Goal: Task Accomplishment & Management: Manage account settings

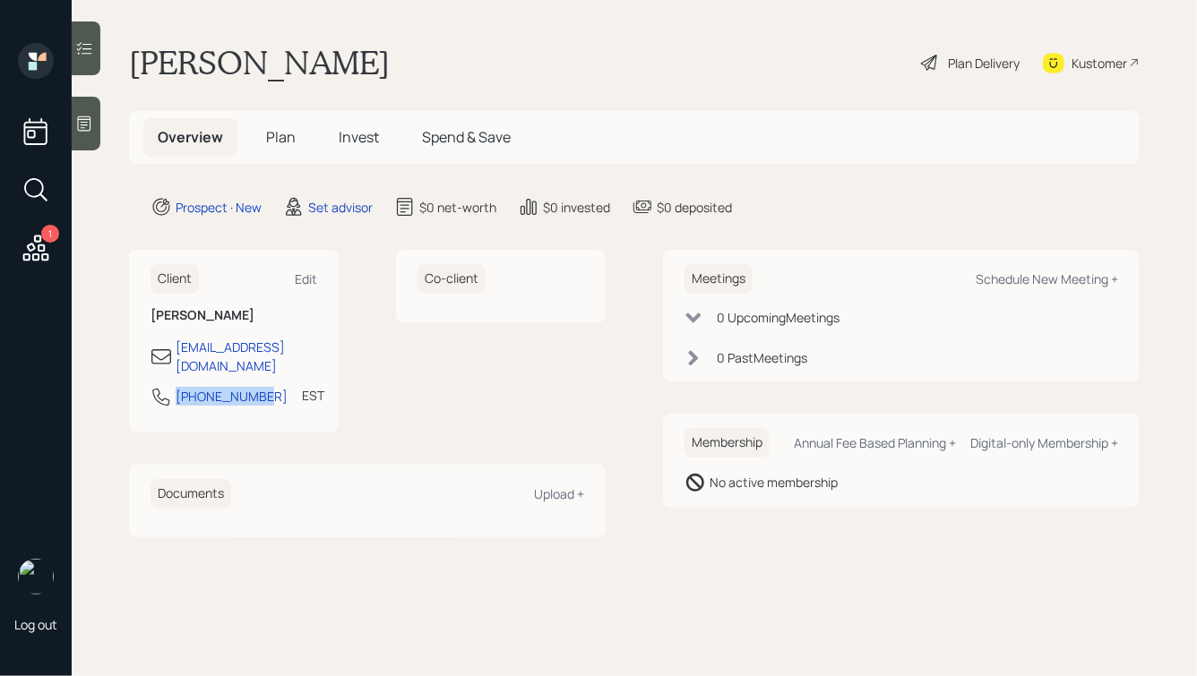
drag, startPoint x: 253, startPoint y: 378, endPoint x: 176, endPoint y: 380, distance: 77.9
click at [176, 386] on div "[PHONE_NUMBER] EST Currently 2:03 PM" at bounding box center [233, 402] width 167 height 32
copy div "[PHONE_NUMBER]"
click at [1034, 276] on div "Schedule New Meeting +" at bounding box center [1046, 279] width 142 height 17
select select "round-[PERSON_NAME]"
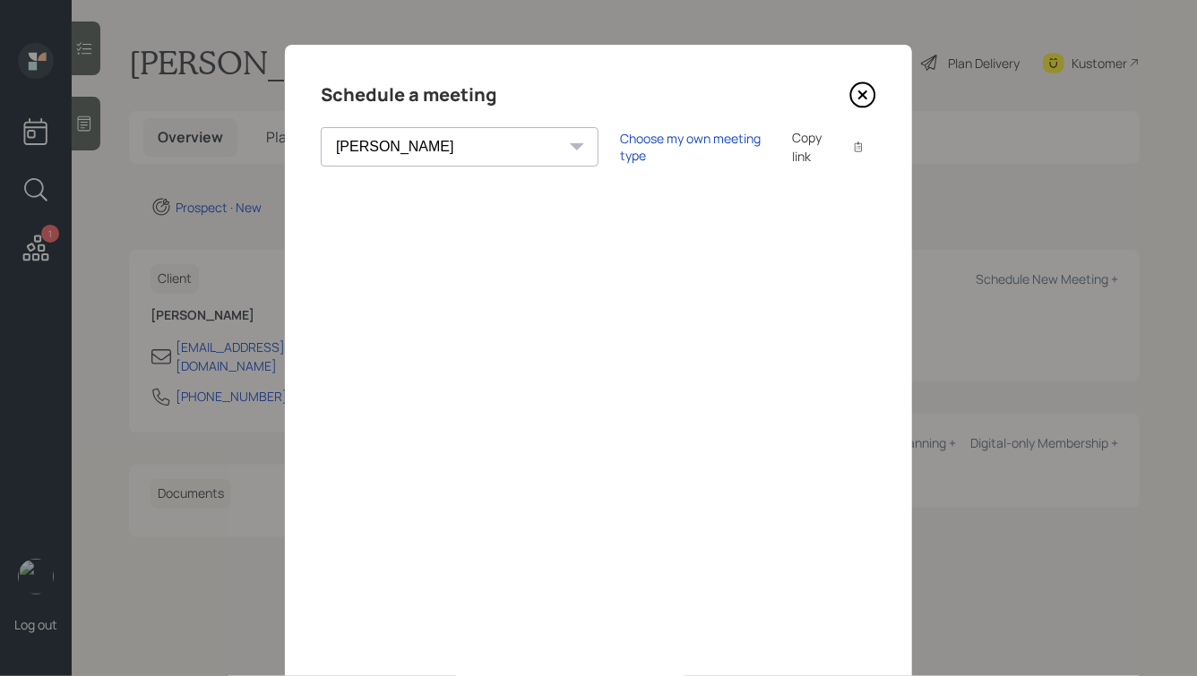
click at [866, 88] on icon at bounding box center [862, 95] width 27 height 27
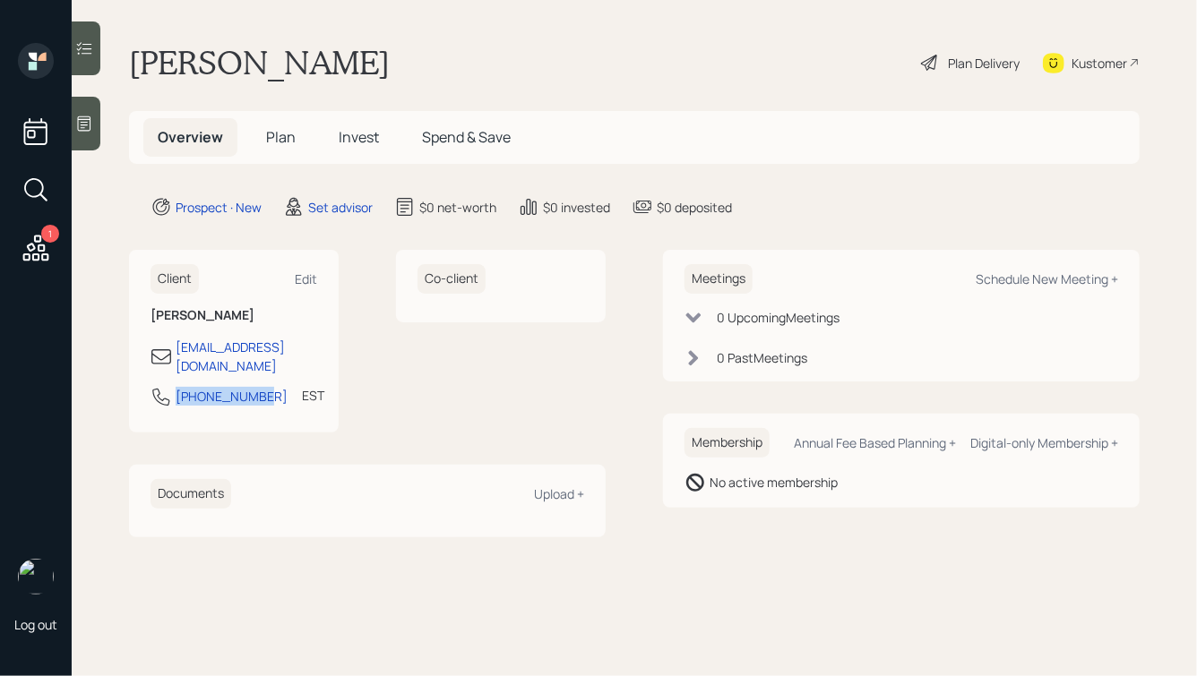
drag, startPoint x: 255, startPoint y: 382, endPoint x: 163, endPoint y: 384, distance: 92.3
click at [163, 386] on div "[PHONE_NUMBER] EST Currently 2:03 PM" at bounding box center [233, 402] width 167 height 32
copy div "[PHONE_NUMBER]"
click at [1015, 276] on div "Schedule New Meeting +" at bounding box center [1046, 279] width 142 height 17
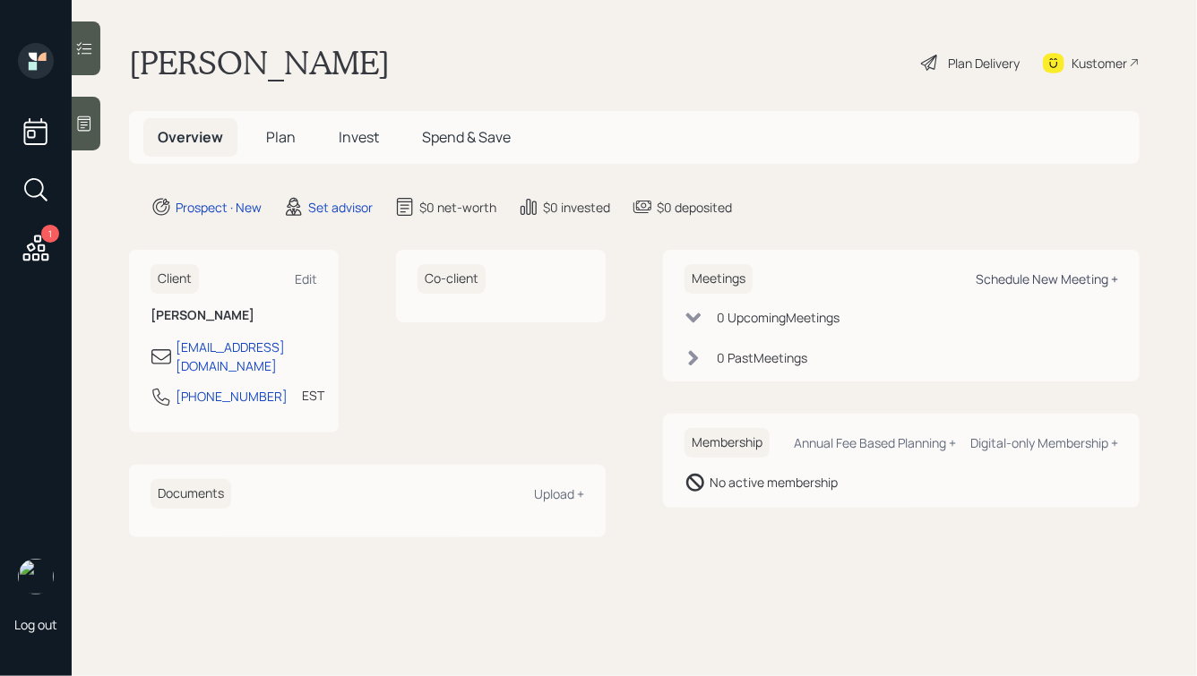
select select "round-[PERSON_NAME]"
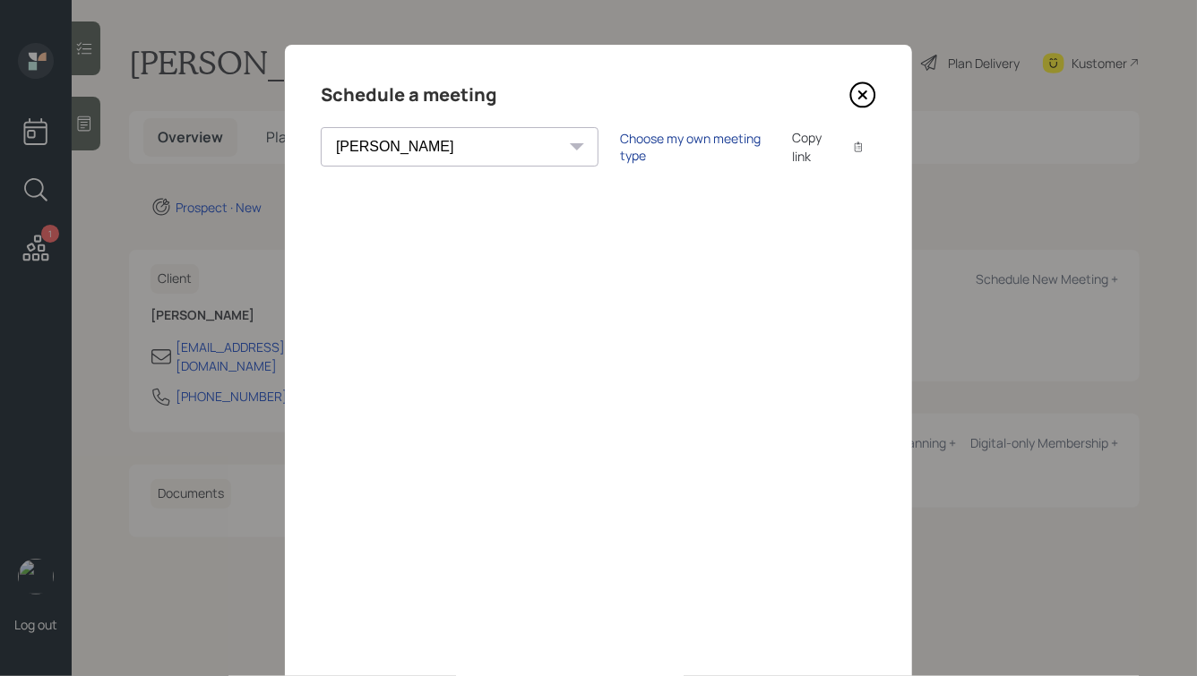
click at [620, 150] on div "Choose my own meeting type" at bounding box center [695, 147] width 150 height 34
